Goal: Navigation & Orientation: Find specific page/section

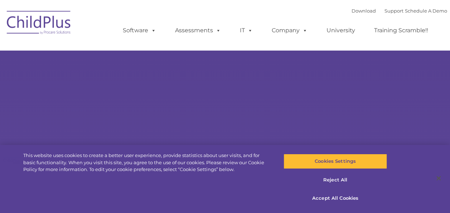
select select "MEDIUM"
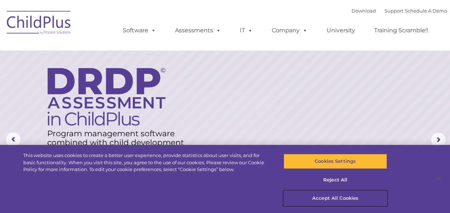
click at [339, 198] on button "Accept All Cookies" at bounding box center [336, 198] width 104 height 15
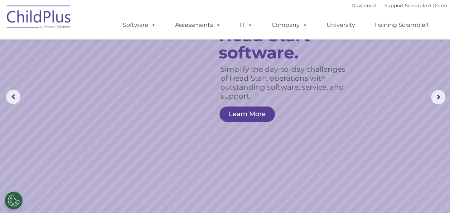
scroll to position [43, 0]
click at [437, 99] on rs-arrow at bounding box center [438, 97] width 14 height 14
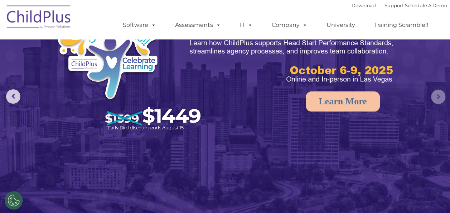
click at [437, 99] on rs-arrow at bounding box center [438, 97] width 14 height 14
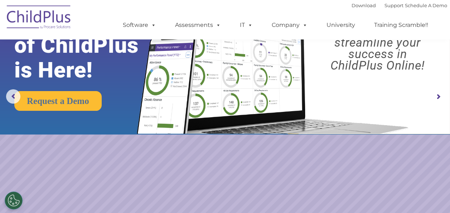
click at [437, 99] on rs-arrow at bounding box center [438, 97] width 14 height 14
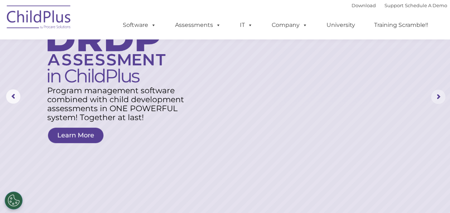
click at [437, 99] on rs-arrow at bounding box center [438, 97] width 14 height 14
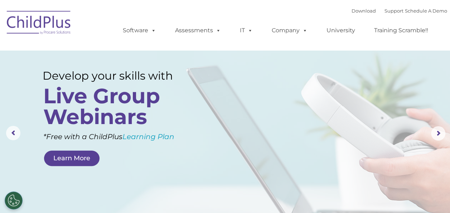
scroll to position [0, 0]
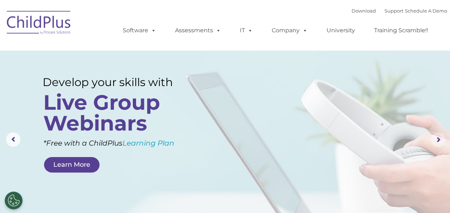
click at [440, 138] on rs-arrow at bounding box center [438, 140] width 14 height 14
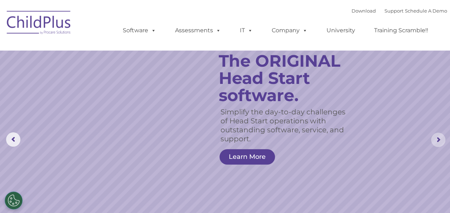
click at [440, 138] on rs-arrow at bounding box center [438, 140] width 14 height 14
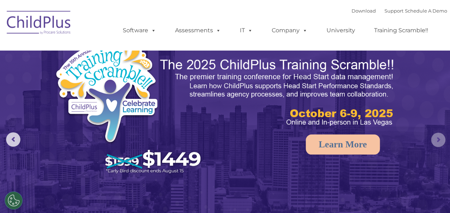
click at [440, 138] on rs-arrow at bounding box center [438, 140] width 14 height 14
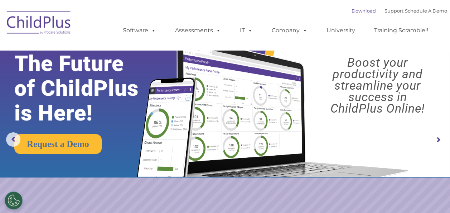
click at [352, 13] on link "Download" at bounding box center [364, 11] width 24 height 6
click at [422, 1] on nav "Download Support | Schedule A Demo  MENU MENU Software ChildPlus: The original…" at bounding box center [225, 25] width 450 height 50
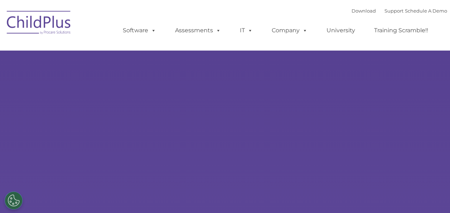
select select "MEDIUM"
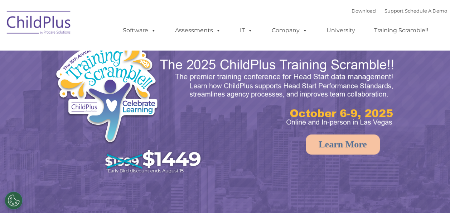
select select "MEDIUM"
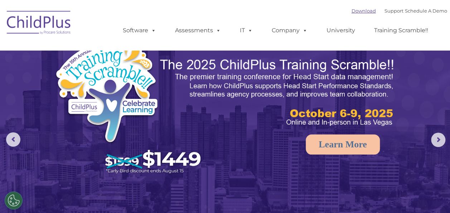
click at [356, 12] on link "Download" at bounding box center [364, 11] width 24 height 6
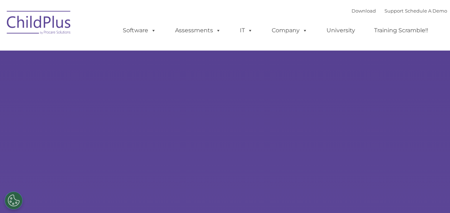
type input ""
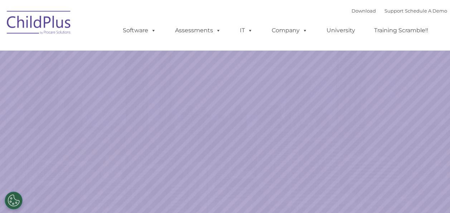
select select "MEDIUM"
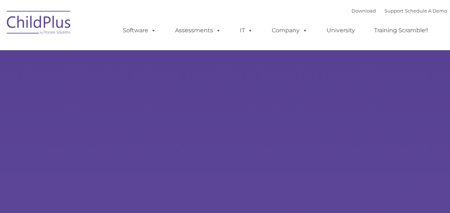
type input ""
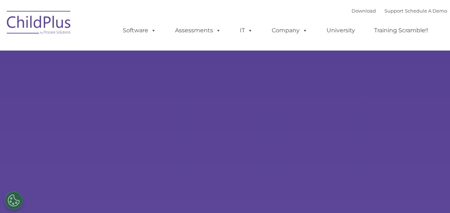
select select "MEDIUM"
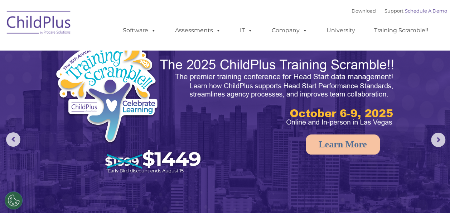
click at [436, 12] on link "Schedule A Demo" at bounding box center [426, 11] width 42 height 6
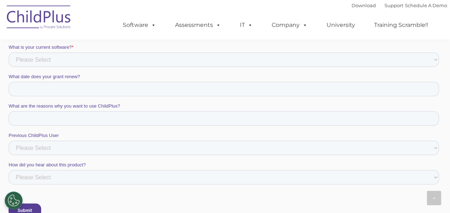
scroll to position [478, 0]
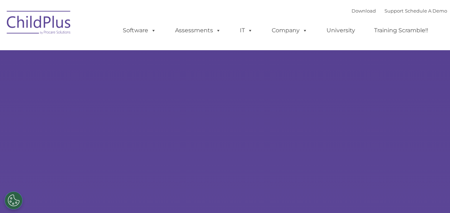
type input ""
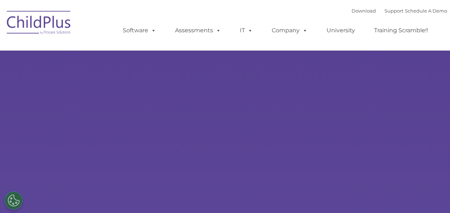
select select "MEDIUM"
